Goal: Find specific page/section: Find specific page/section

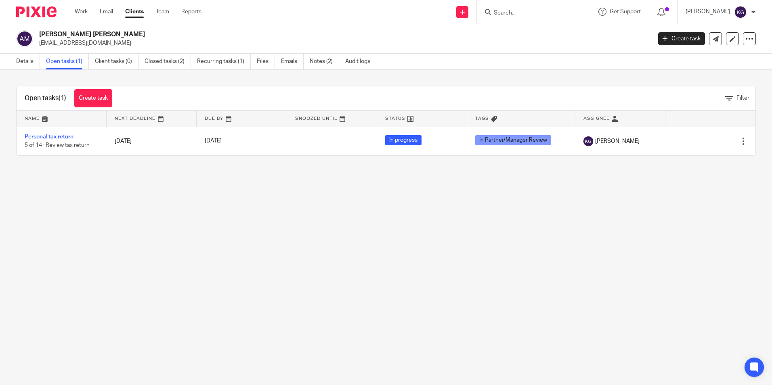
click at [535, 11] on input "Search" at bounding box center [529, 13] width 73 height 7
type input "shubh"
click at [551, 40] on link at bounding box center [560, 34] width 137 height 19
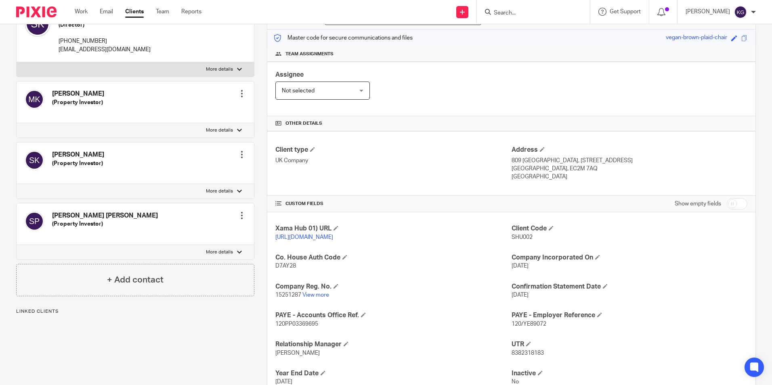
scroll to position [162, 0]
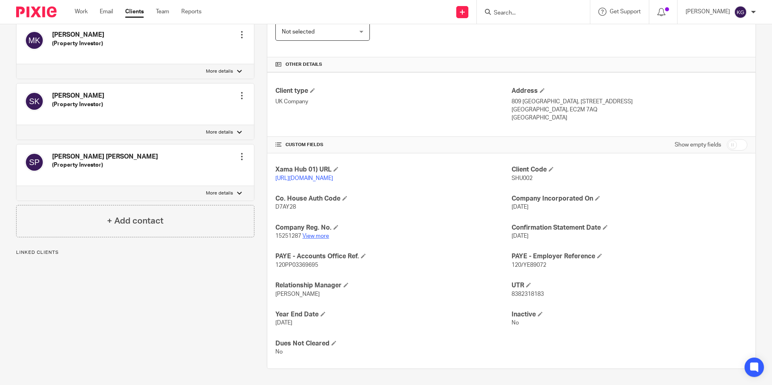
click at [322, 239] on link "View more" at bounding box center [316, 237] width 27 height 6
